Goal: Contribute content: Add original content to the website for others to see

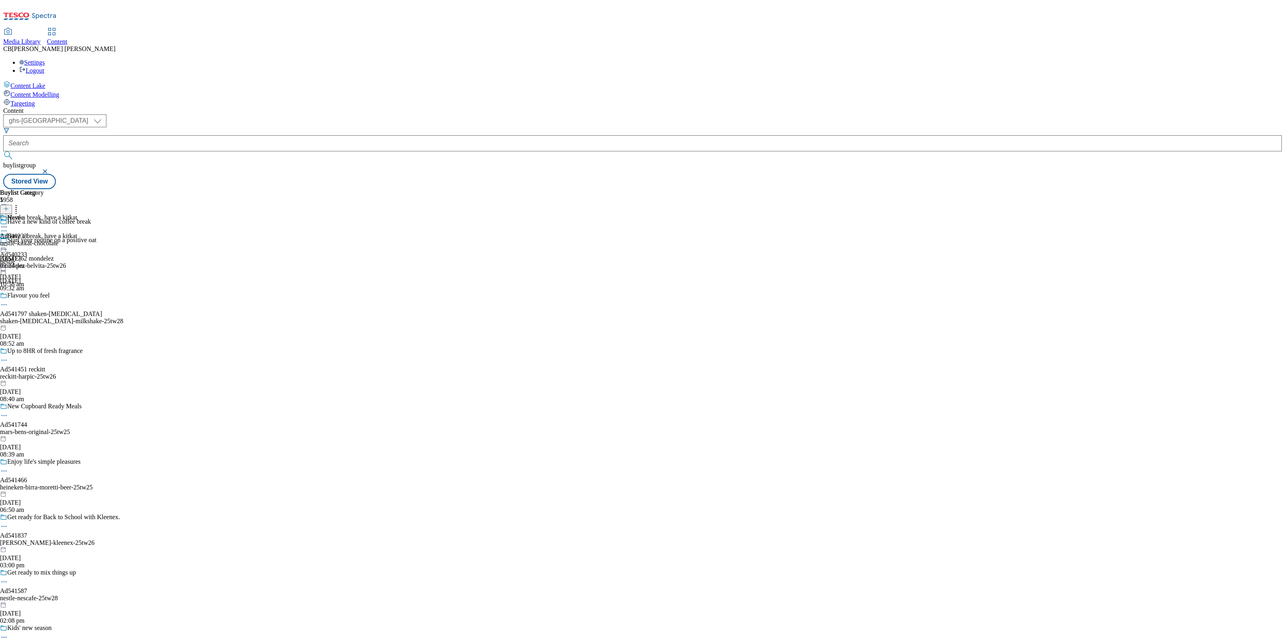
select select "ghs-[GEOGRAPHIC_DATA]"
click at [8, 241] on icon at bounding box center [4, 245] width 8 height 8
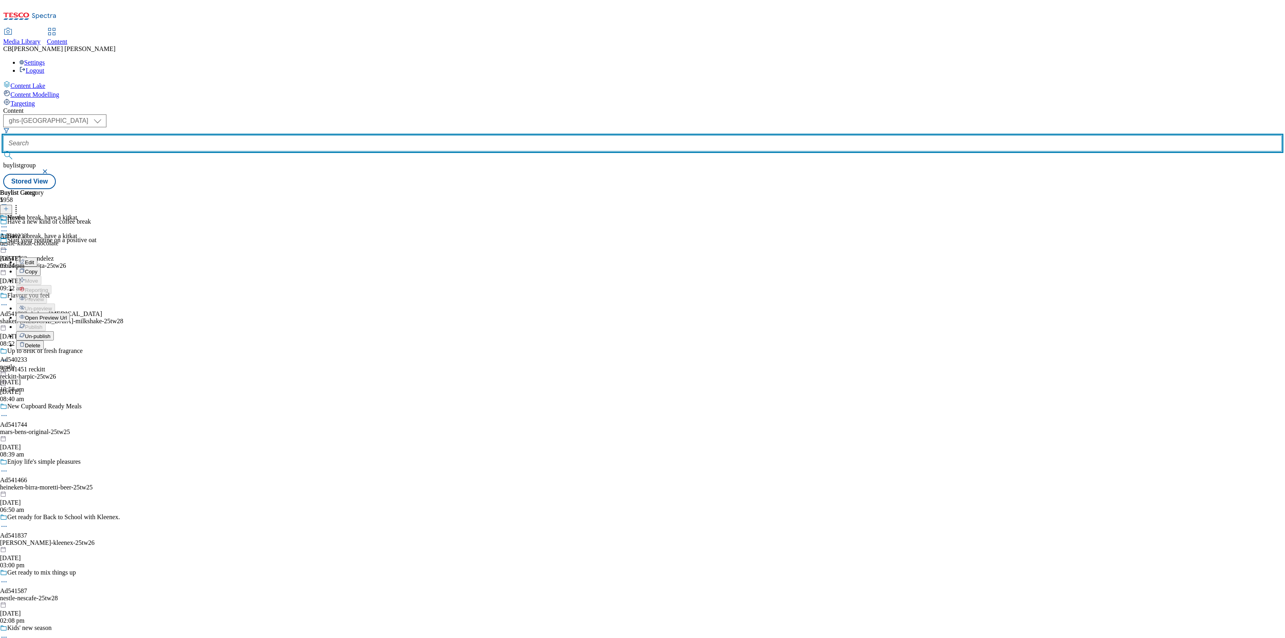
click at [199, 135] on input "text" at bounding box center [642, 143] width 1279 height 16
paste input "princes-napolina-range-25tw24"
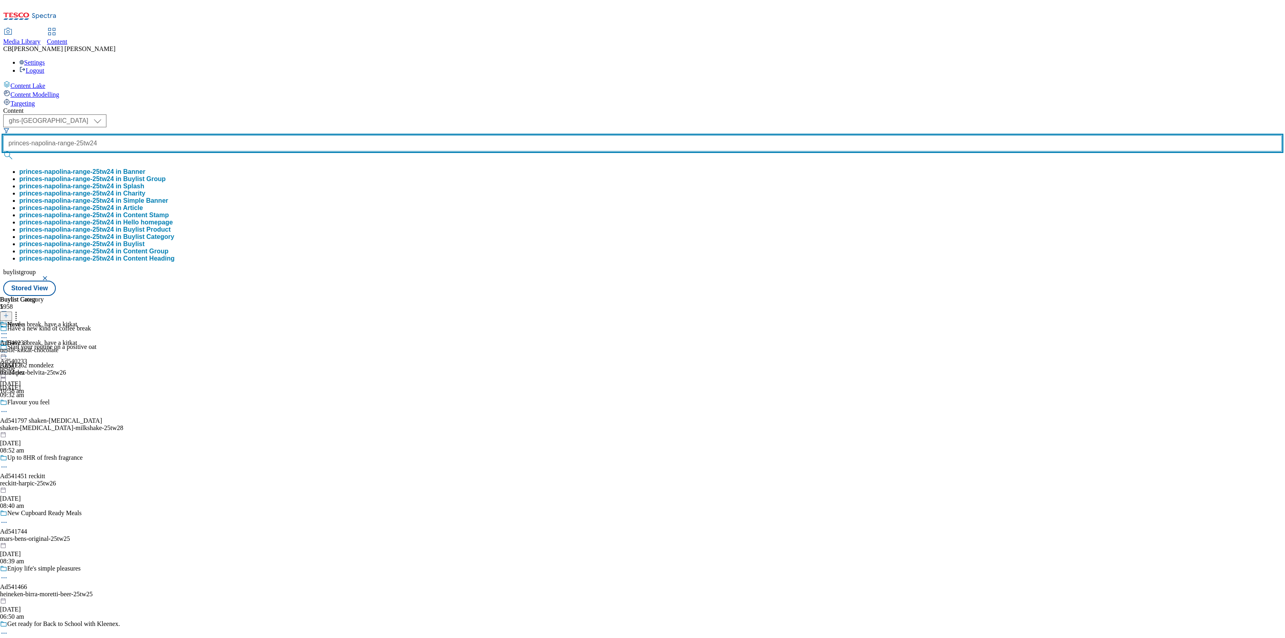
type input "princes-napolina-range-25tw24"
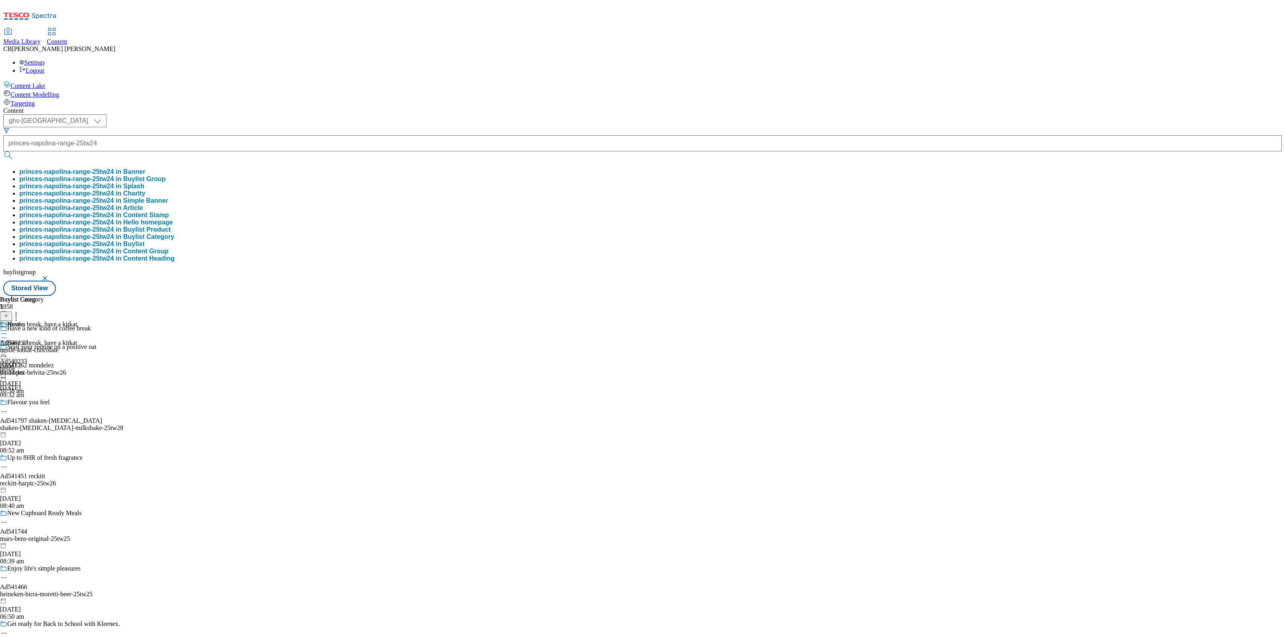
click at [619, 296] on div "Buylist Group 5958 Have a new kind of coffee break Start your routine on a posi…" at bounding box center [642, 296] width 1279 height 0
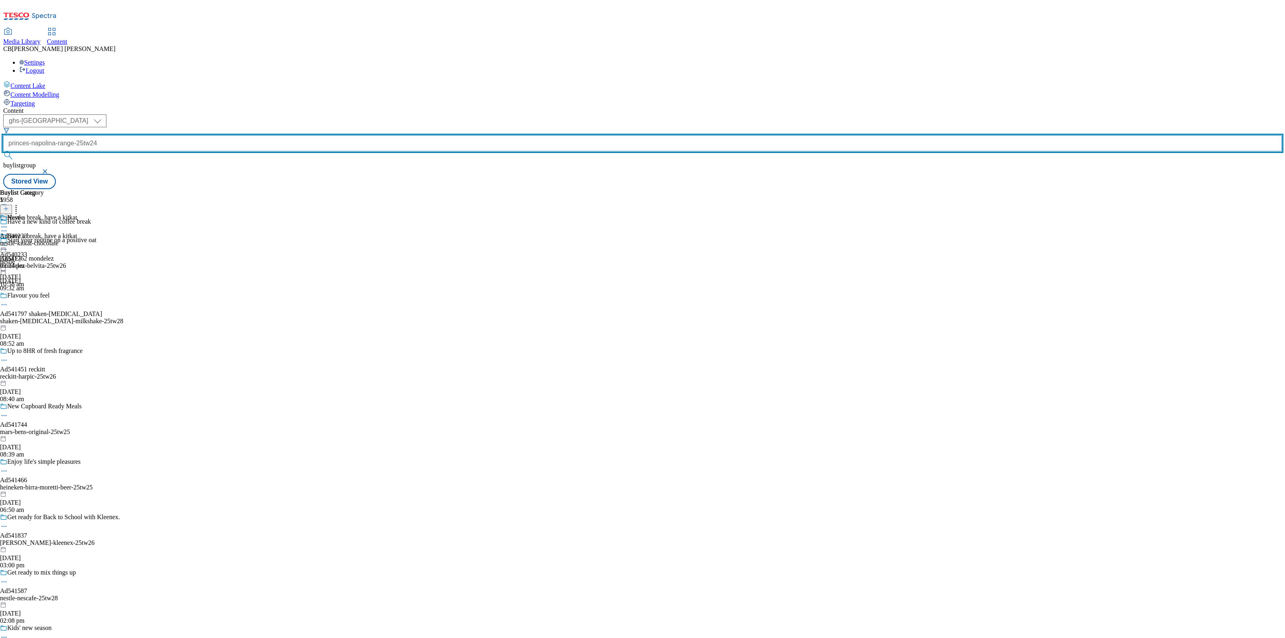
click at [200, 135] on input "princes-napolina-range-25tw24" at bounding box center [642, 143] width 1279 height 16
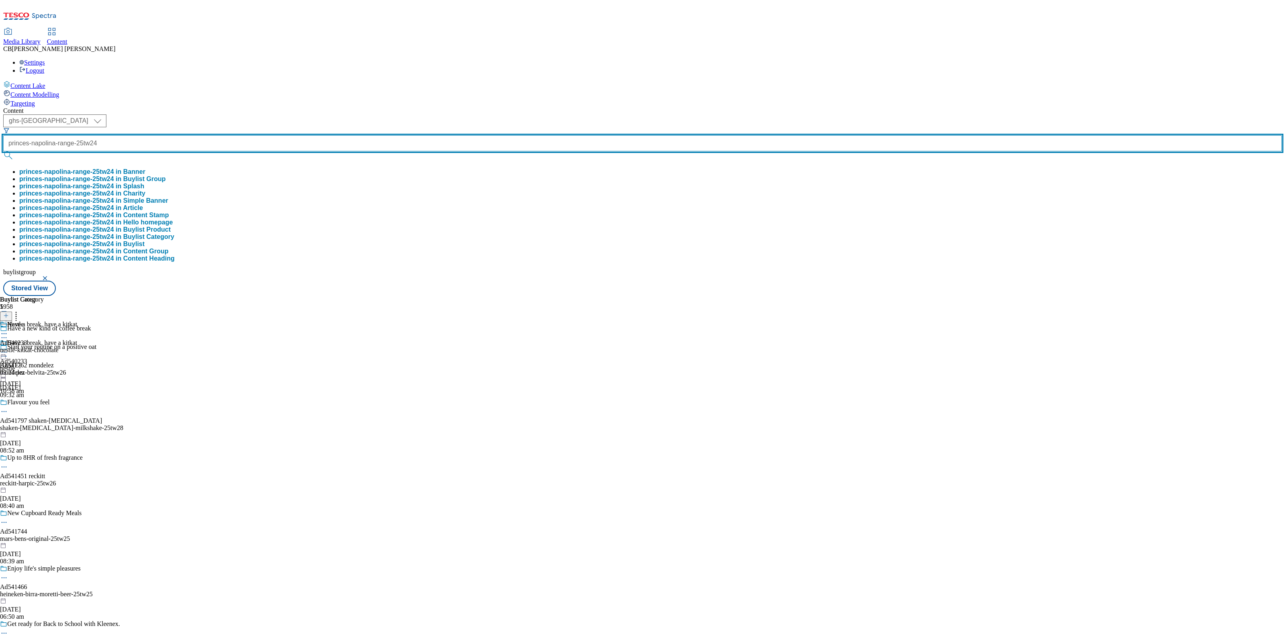
click at [3, 151] on button "submit" at bounding box center [8, 155] width 11 height 8
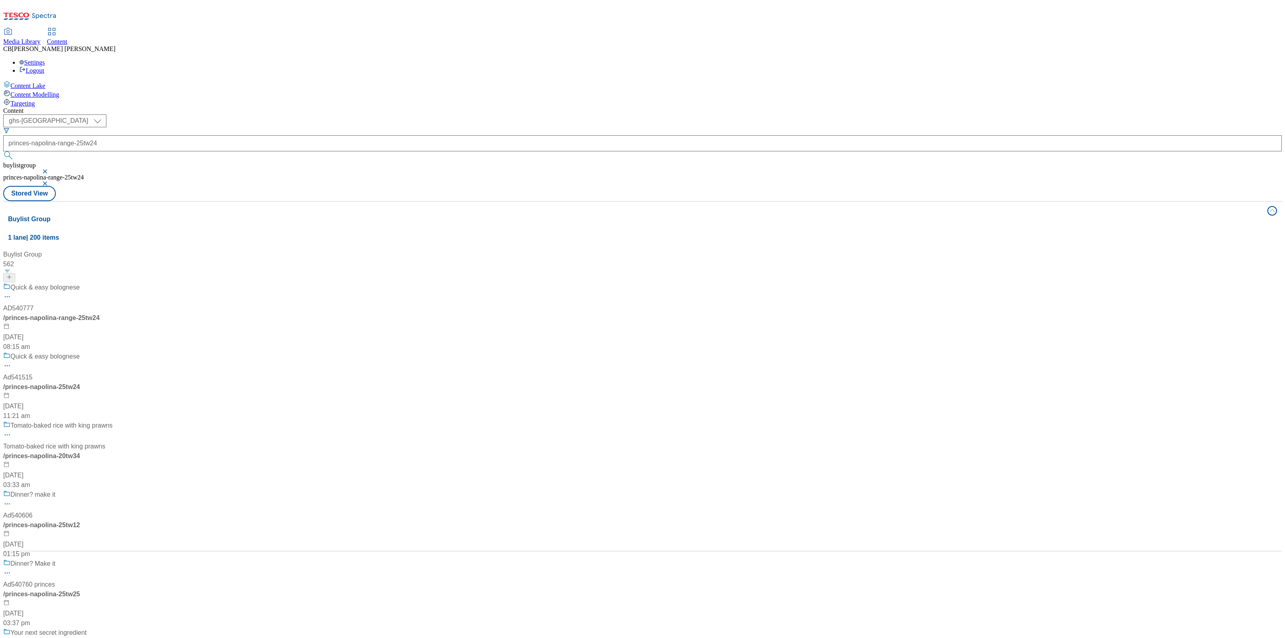
click at [120, 283] on div "Quick & easy bolognese AD540777 / princes-napolina-range-25tw24 29 Jul 2025 08:…" at bounding box center [61, 317] width 116 height 69
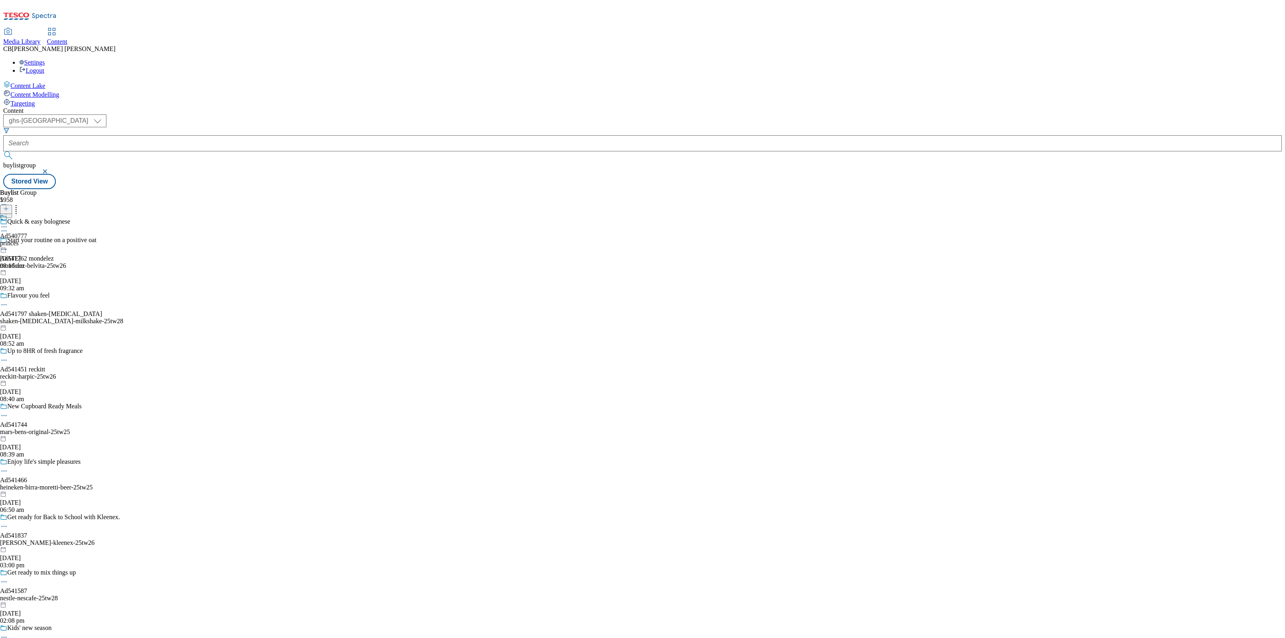
click at [8, 223] on icon at bounding box center [4, 227] width 8 height 8
click at [37, 239] on button "Edit" at bounding box center [26, 243] width 21 height 9
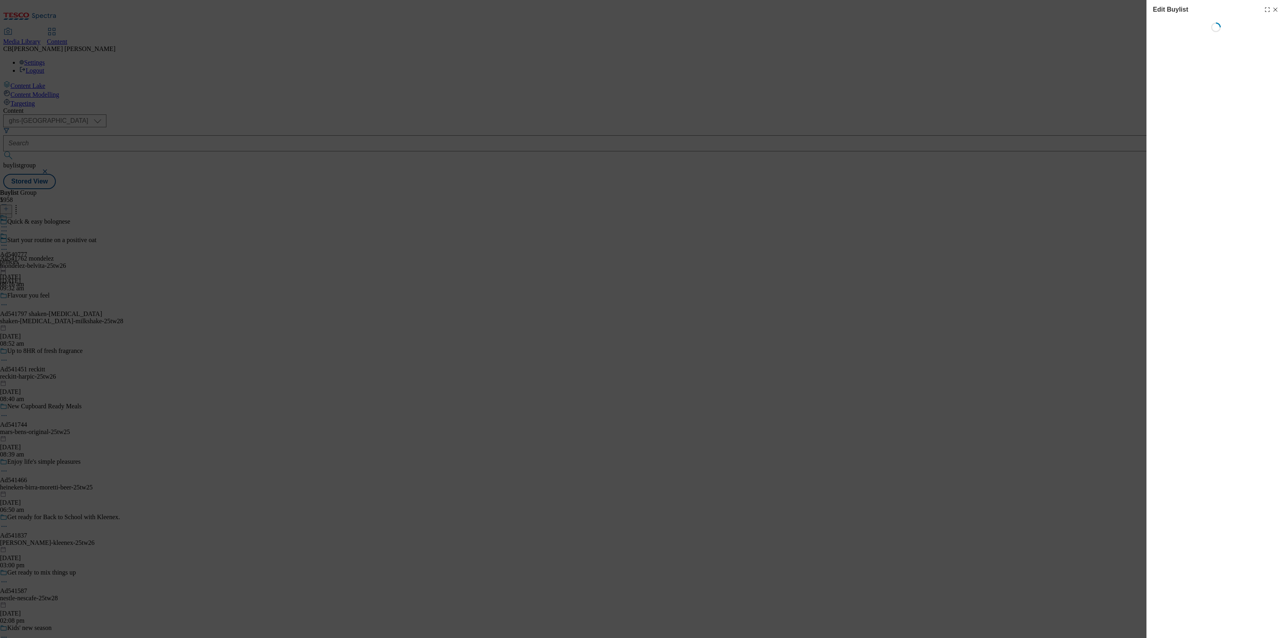
select select "tactical"
select select "supplier funded short term 1-3 weeks"
select select "dunnhumby"
select select "Banner"
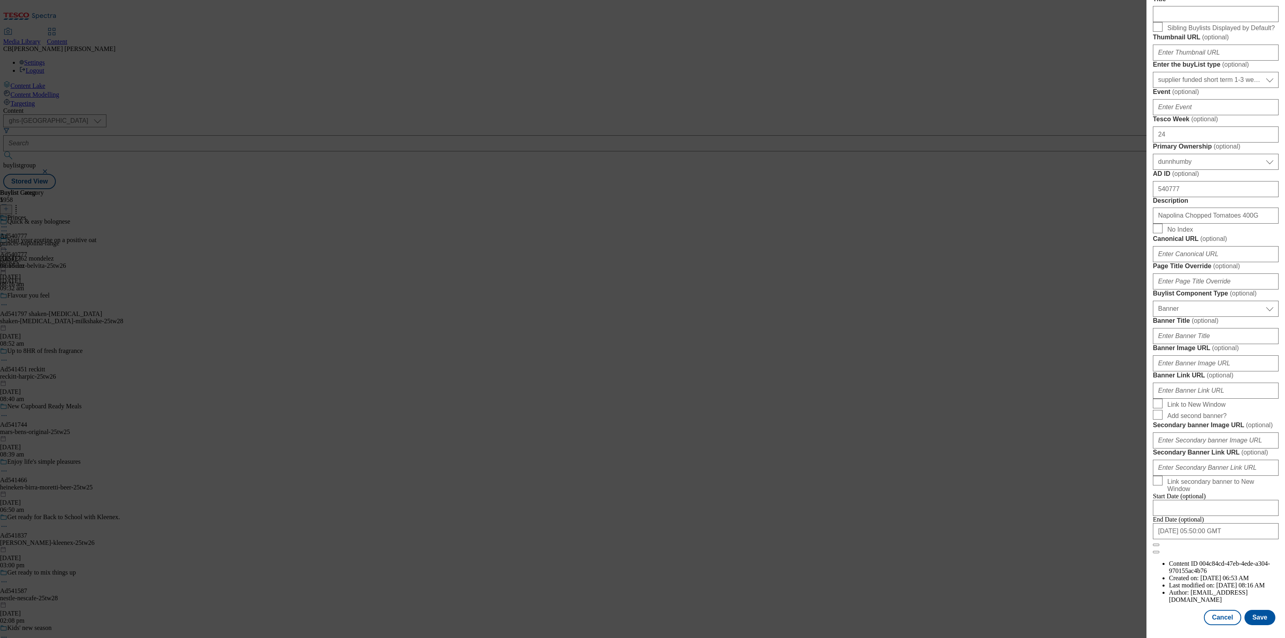
scroll to position [401, 0]
click at [1220, 372] on input "Banner Image URL ( optional )" at bounding box center [1216, 363] width 126 height 16
paste input "https://digitalcontent.api.tesco.com/v2/media/ghs-mktg/c1c9a61d-9e5e-4ca6-9473-…"
type input "https://digitalcontent.api.tesco.com/v2/media/ghs-mktg/c1c9a61d-9e5e-4ca6-9473-…"
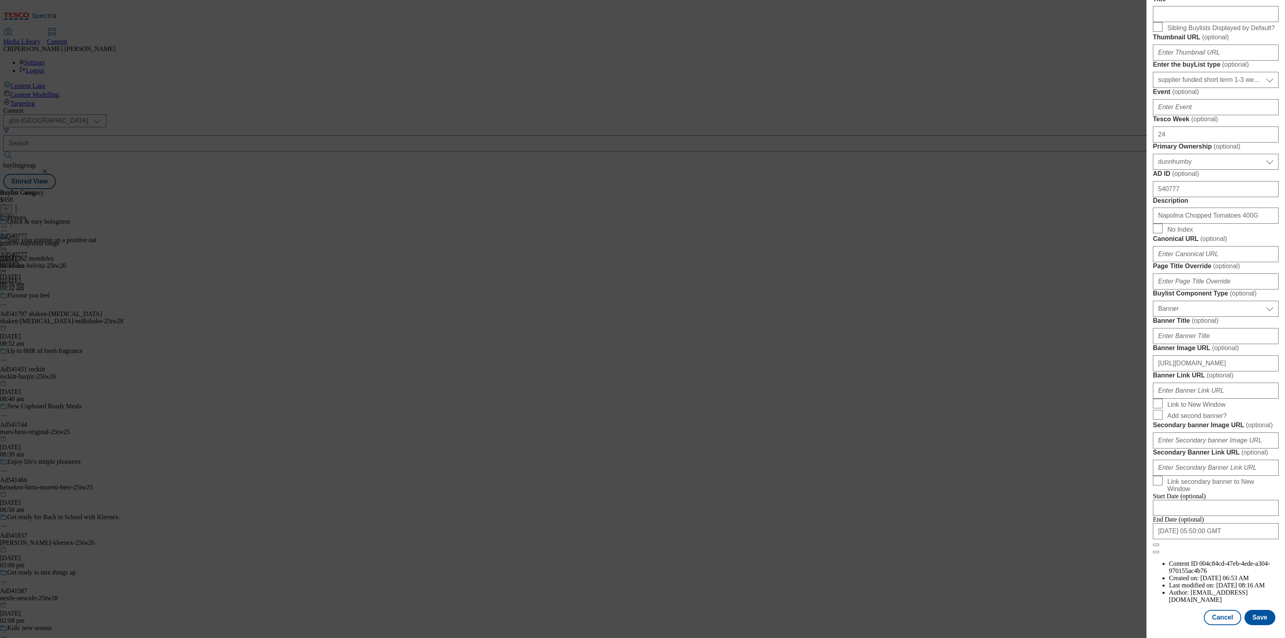
click at [1247, 464] on form "Label Ad540777 Tracking Name DH_AD540777 Friendly Name princes Buylist Lifespan…" at bounding box center [1216, 222] width 126 height 664
click at [1249, 613] on button "Save" at bounding box center [1260, 617] width 31 height 15
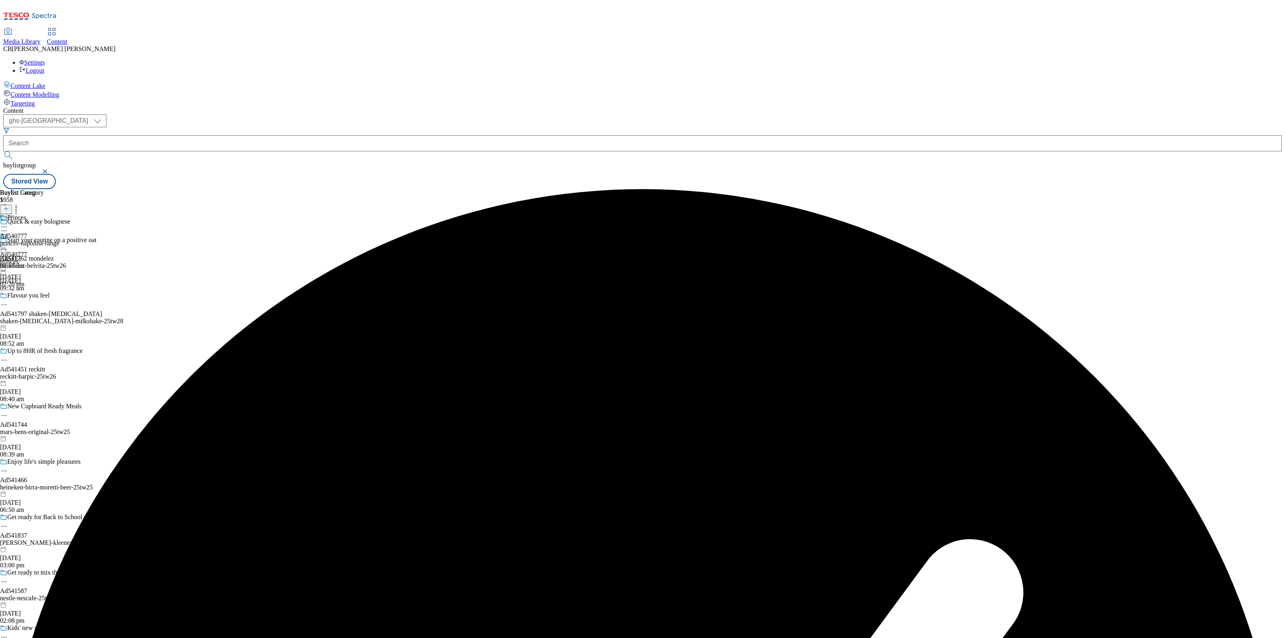
click at [8, 241] on icon at bounding box center [4, 245] width 8 height 8
click at [44, 296] on span "Preview" at bounding box center [34, 299] width 19 height 6
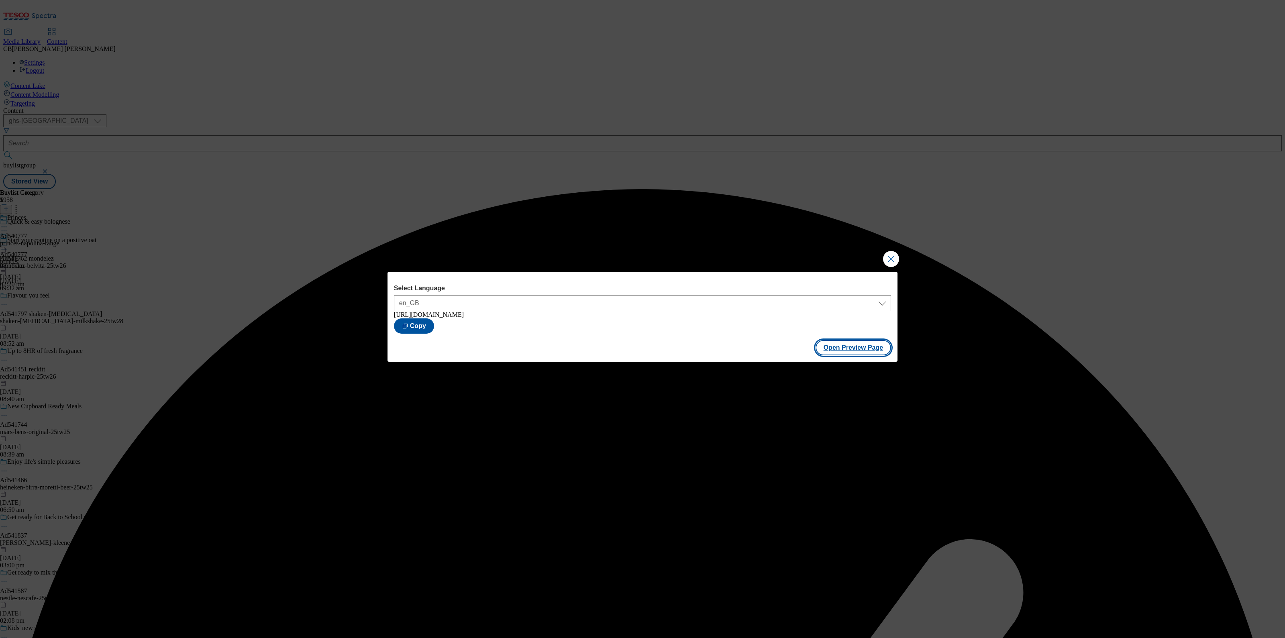
click at [870, 350] on button "Open Preview Page" at bounding box center [854, 347] width 76 height 15
click at [891, 258] on button "Close Modal" at bounding box center [891, 259] width 16 height 16
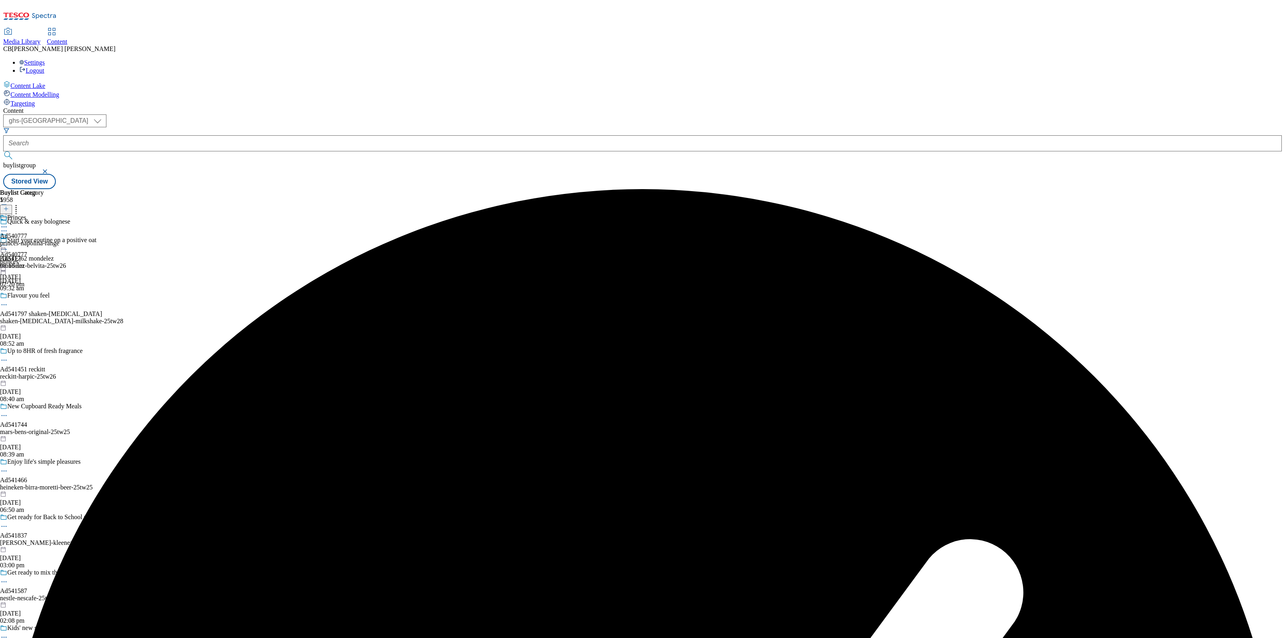
click at [8, 241] on icon at bounding box center [4, 245] width 8 height 8
click at [46, 322] on button "Publish" at bounding box center [31, 326] width 30 height 9
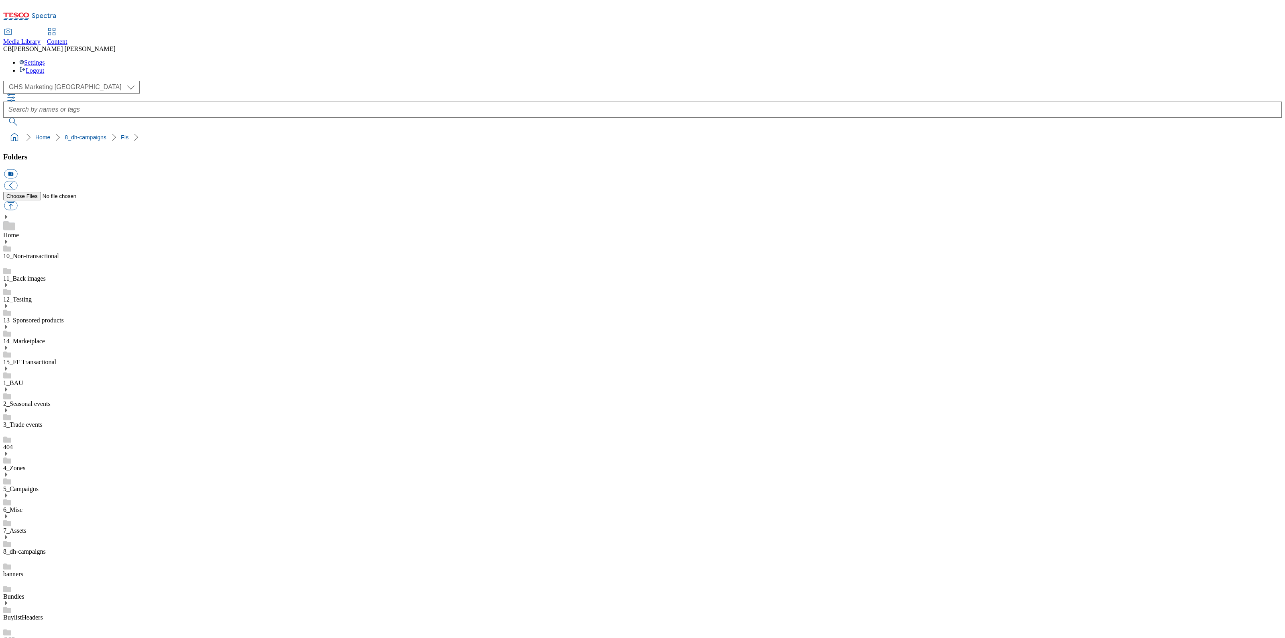
scroll to position [1, 0]
click at [17, 201] on button "button" at bounding box center [10, 205] width 13 height 9
type input "C:\fakepath\1755151702829-ad541628_American_Pecan_FI_LegoBrand_918x110_V1.jpg"
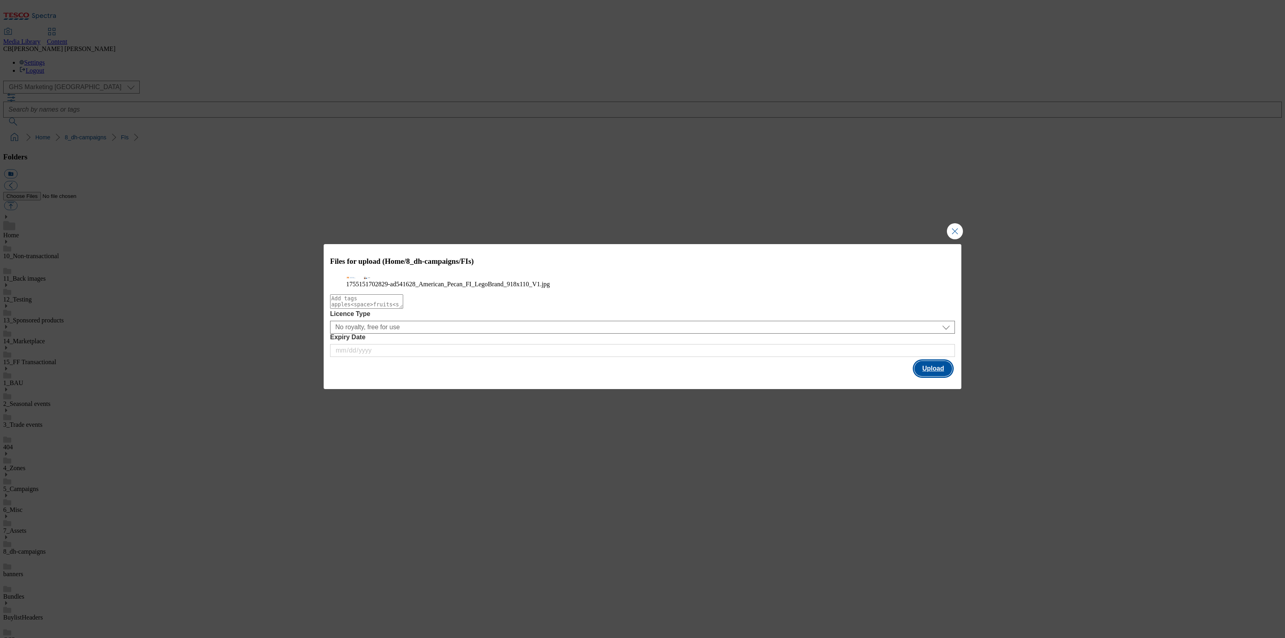
click at [938, 376] on button "Upload" at bounding box center [934, 368] width 38 height 15
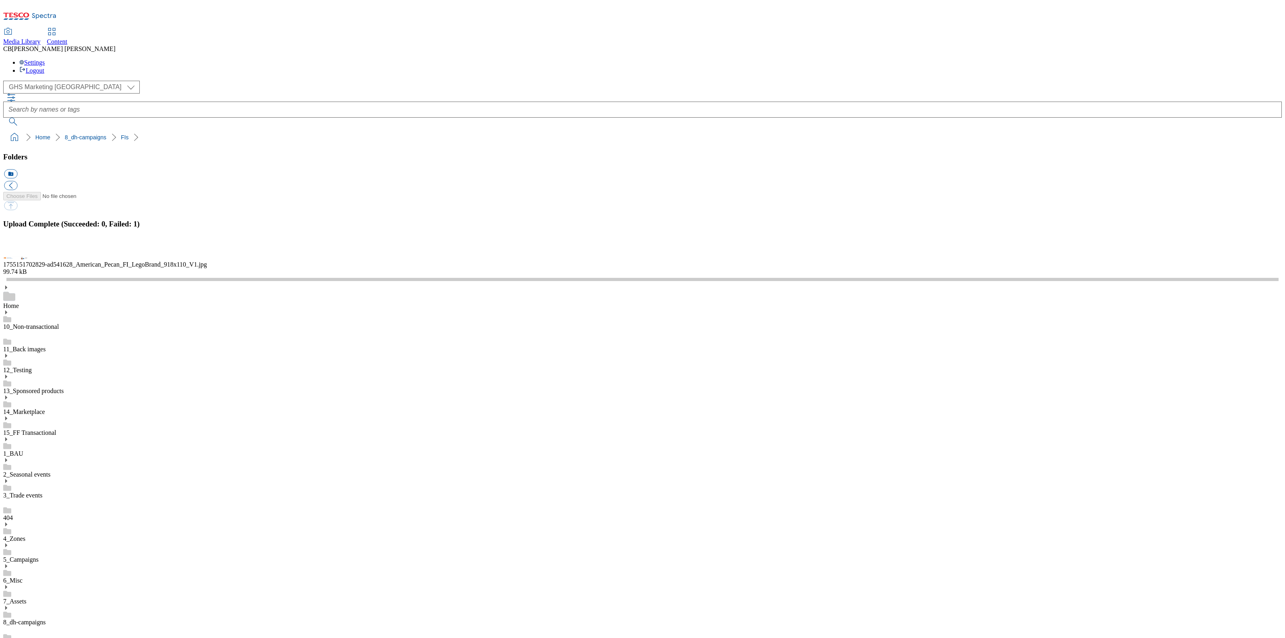
drag, startPoint x: 1279, startPoint y: 469, endPoint x: 1129, endPoint y: 376, distance: 176.0
click at [16, 253] on button "button" at bounding box center [10, 249] width 12 height 8
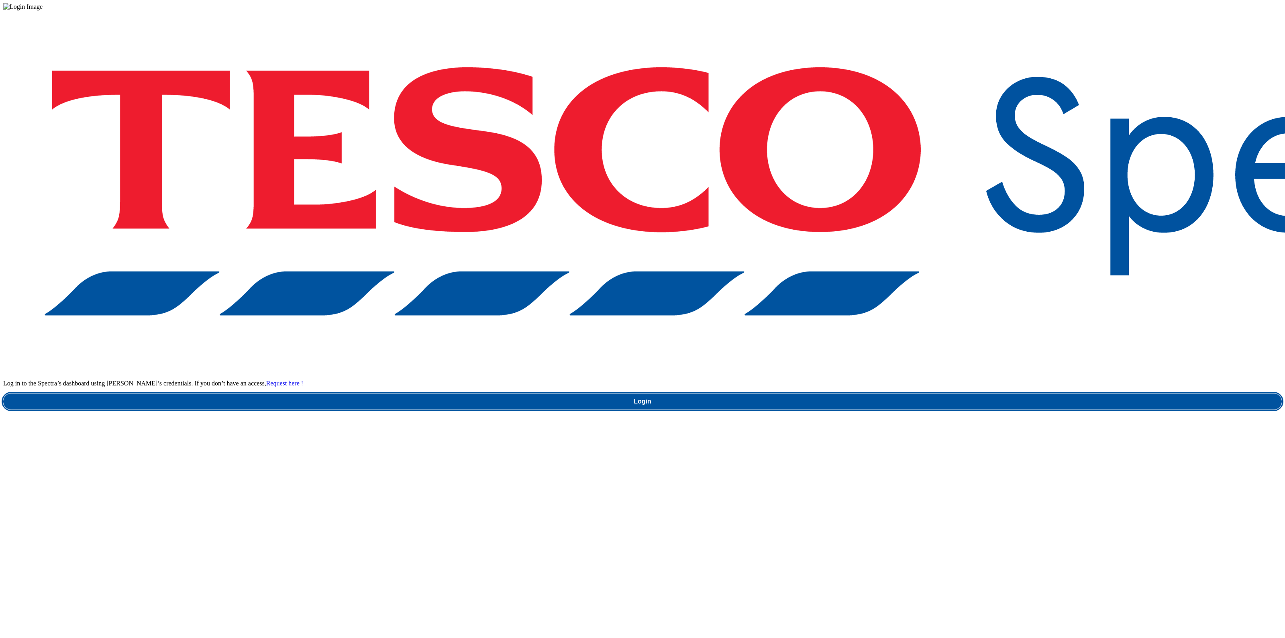
click at [995, 394] on link "Login" at bounding box center [642, 402] width 1279 height 16
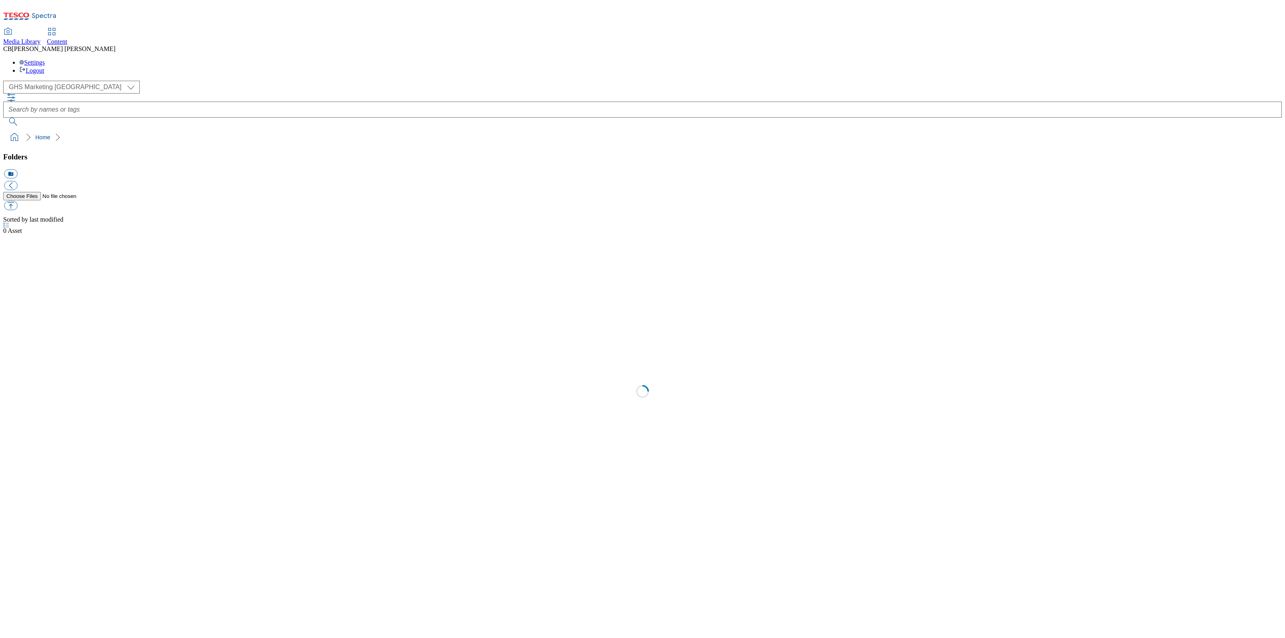
select select "flare-ghs-mktg"
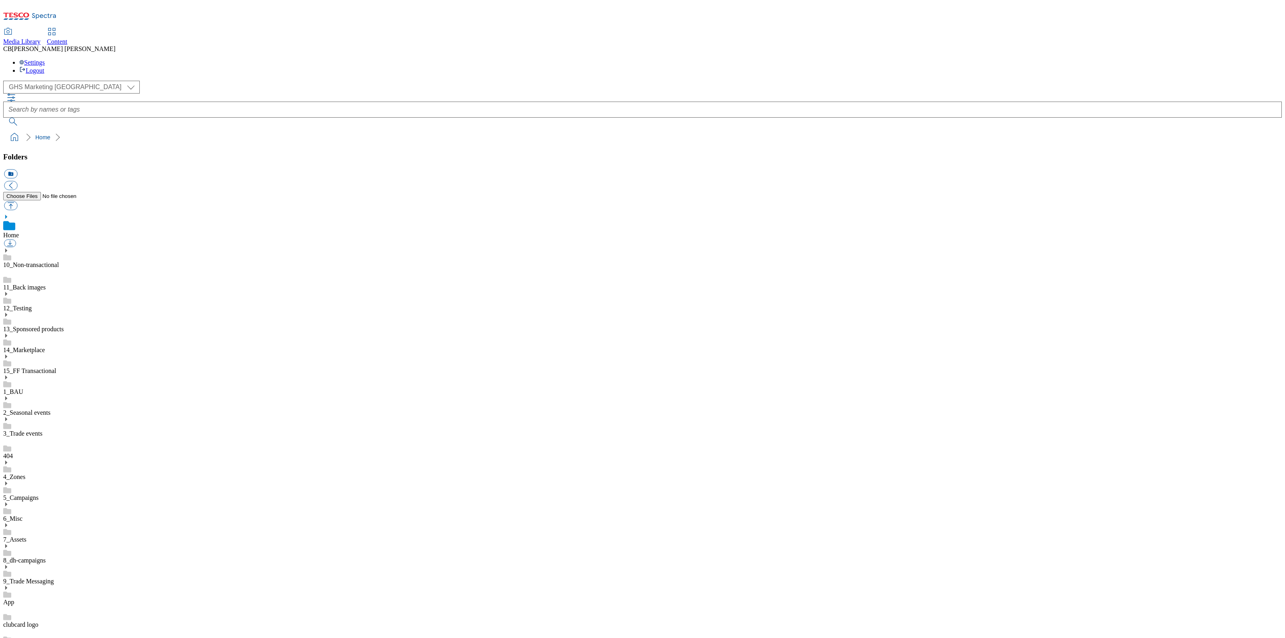
click at [11, 550] on use at bounding box center [7, 553] width 8 height 6
click at [9, 535] on icon at bounding box center [6, 538] width 6 height 6
click at [17, 201] on button "button" at bounding box center [10, 205] width 13 height 9
type input "C:\fakepath\1755151702829-ad541628_American_Pecan_FI_LegoBrand_918x110_V1.jpg"
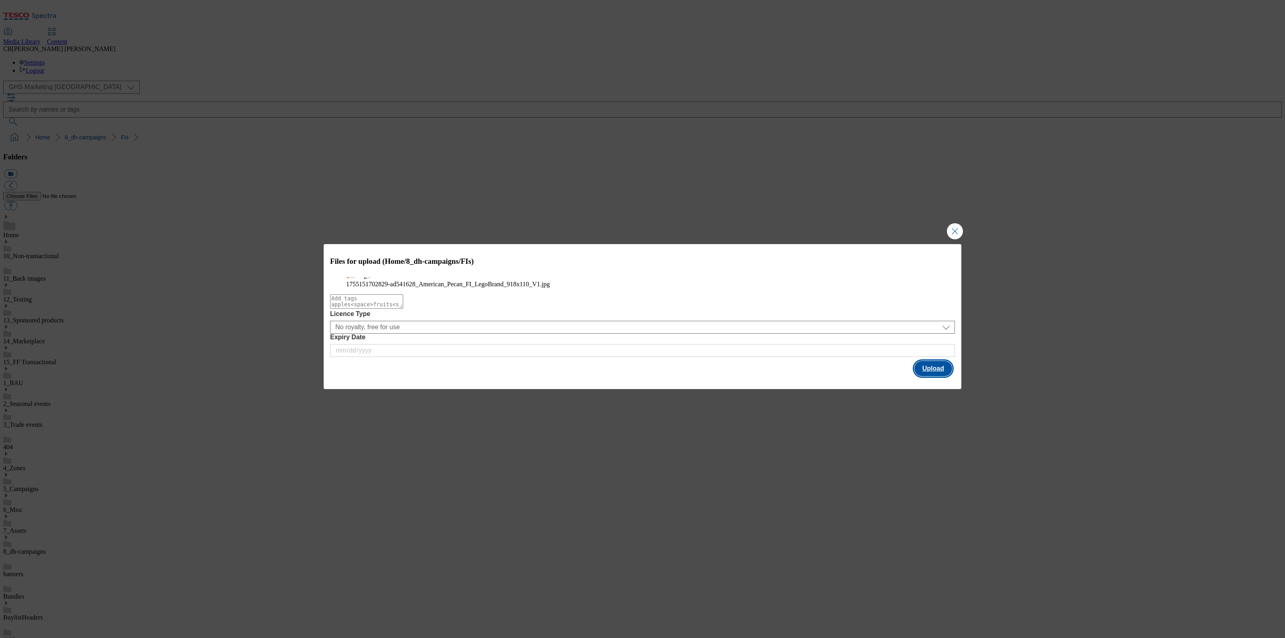
click at [942, 376] on button "Upload" at bounding box center [934, 368] width 38 height 15
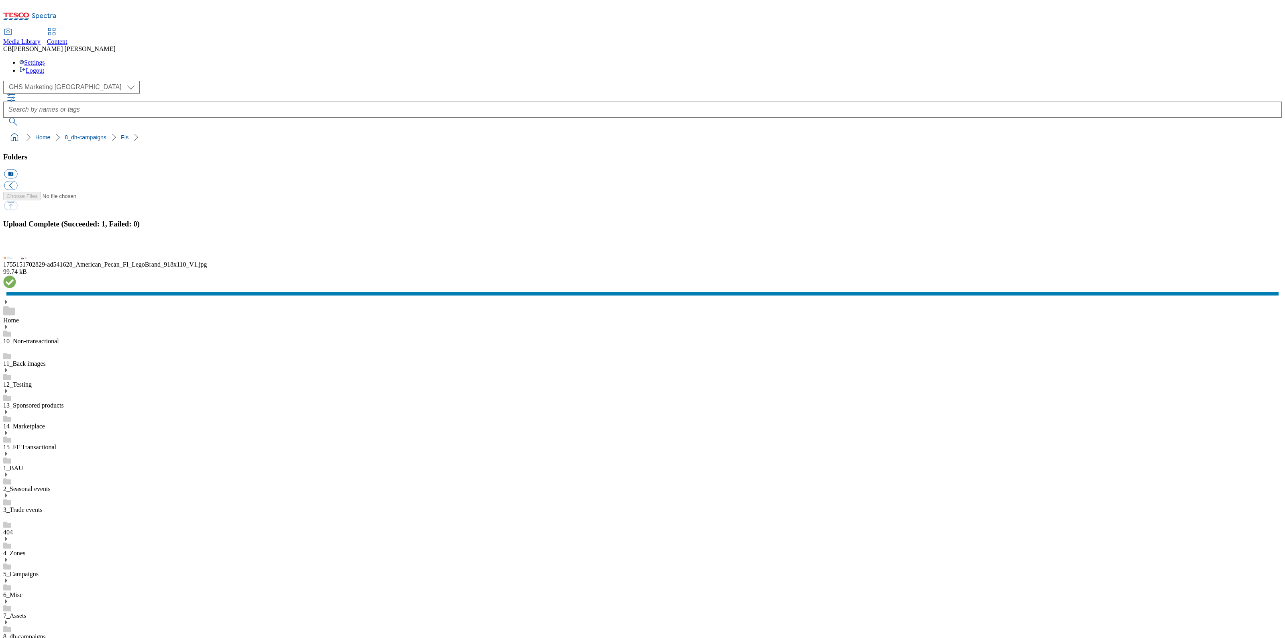
click at [16, 253] on button "button" at bounding box center [10, 249] width 12 height 8
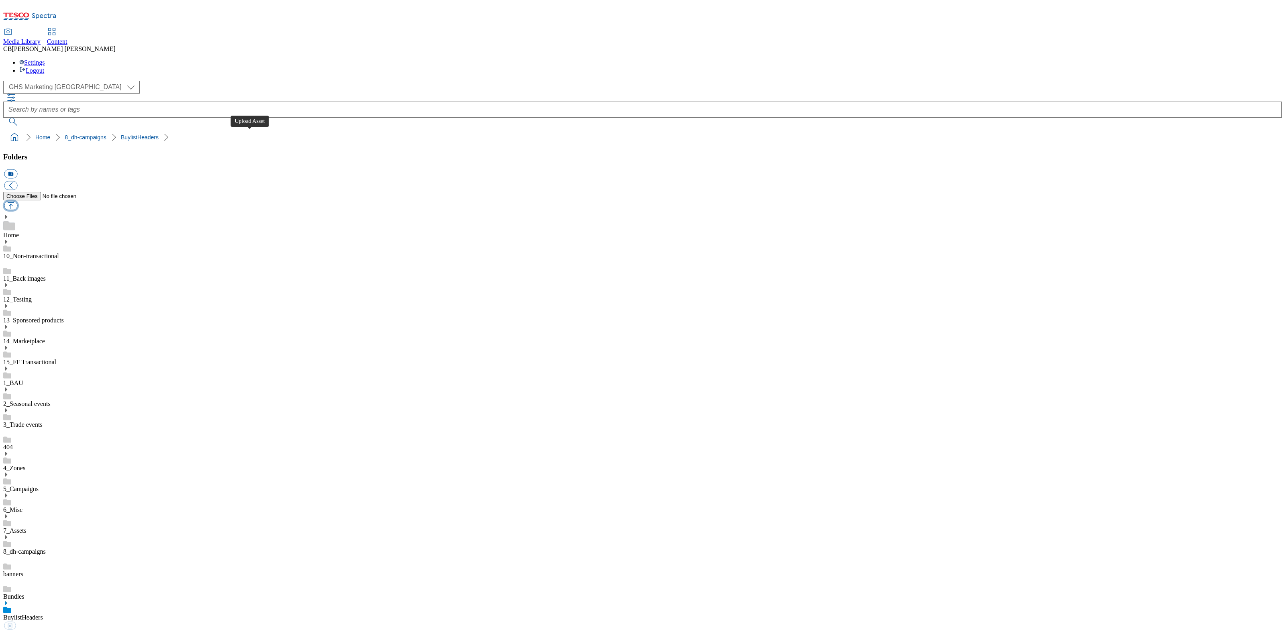
click at [17, 201] on button "button" at bounding box center [10, 205] width 13 height 9
type input "C:\fakepath\1753769171587-ad540777_Napolina_LegoBrand_H_1184x333_V1.jpg"
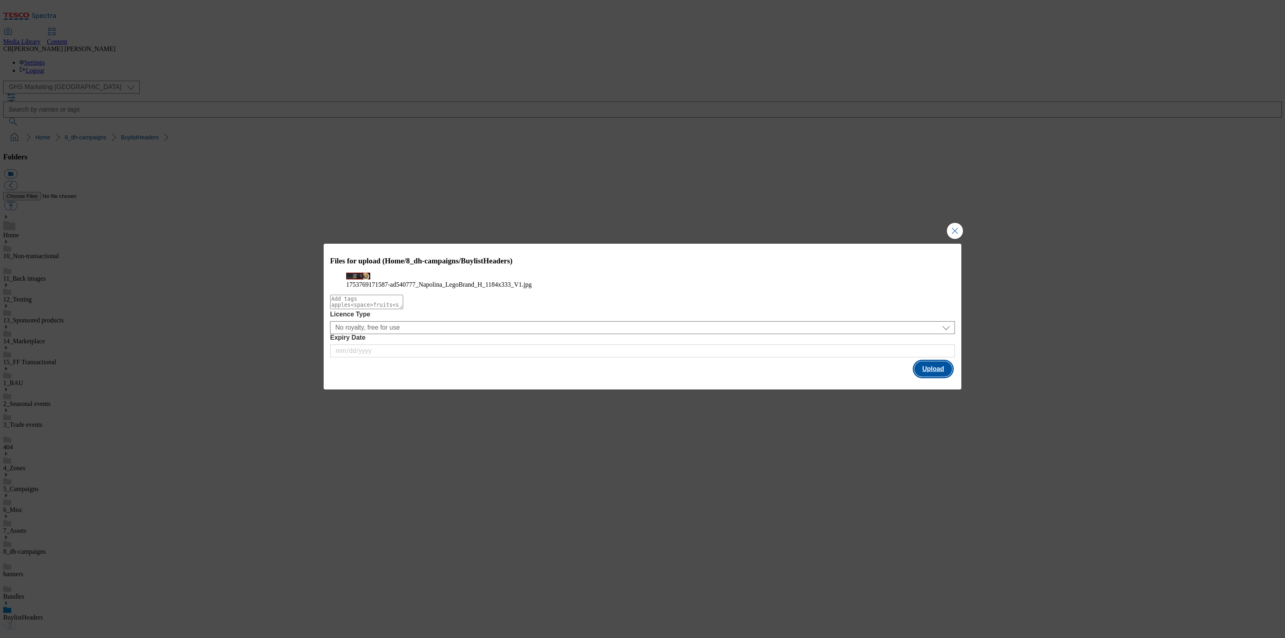
click at [944, 377] on button "Upload" at bounding box center [934, 369] width 38 height 15
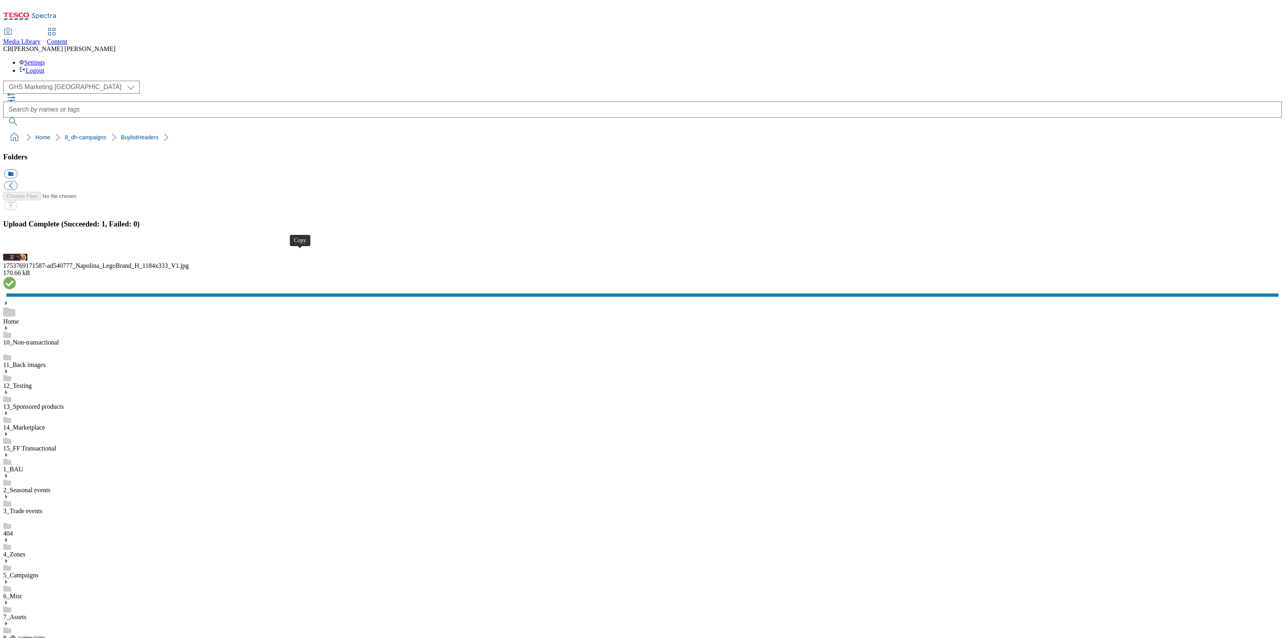
drag, startPoint x: 301, startPoint y: 256, endPoint x: 305, endPoint y: 248, distance: 9.2
